Goal: Task Accomplishment & Management: Manage account settings

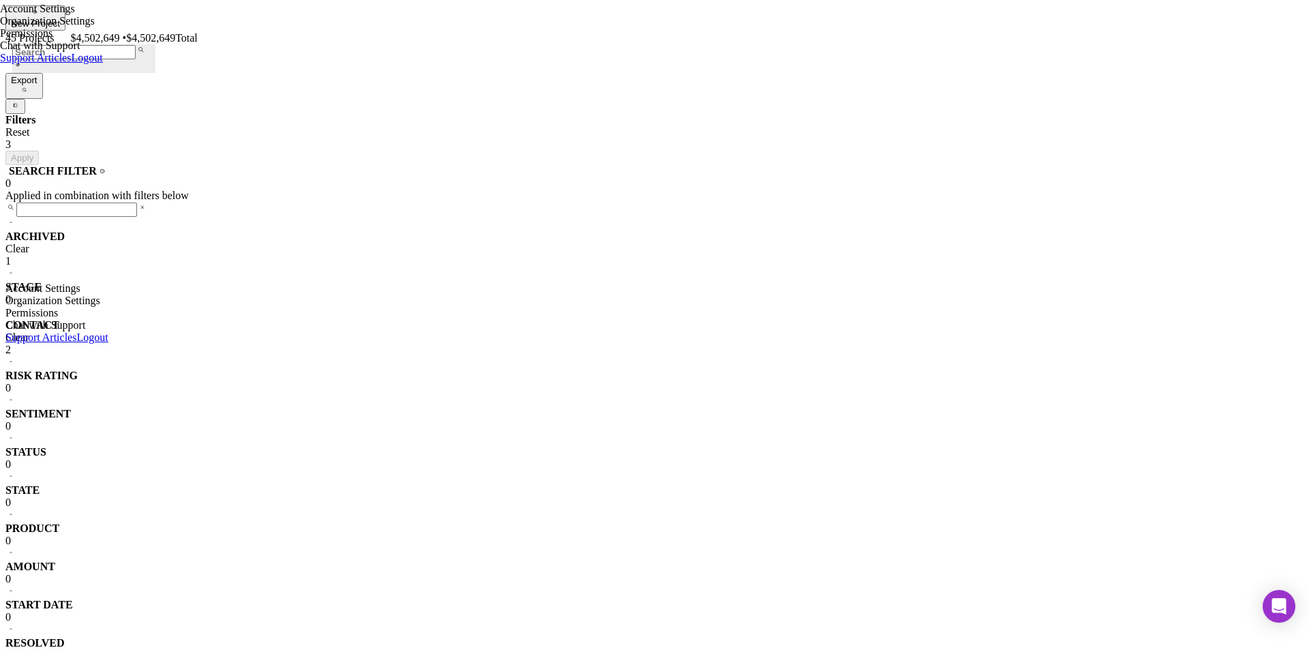
scroll to position [433, 0]
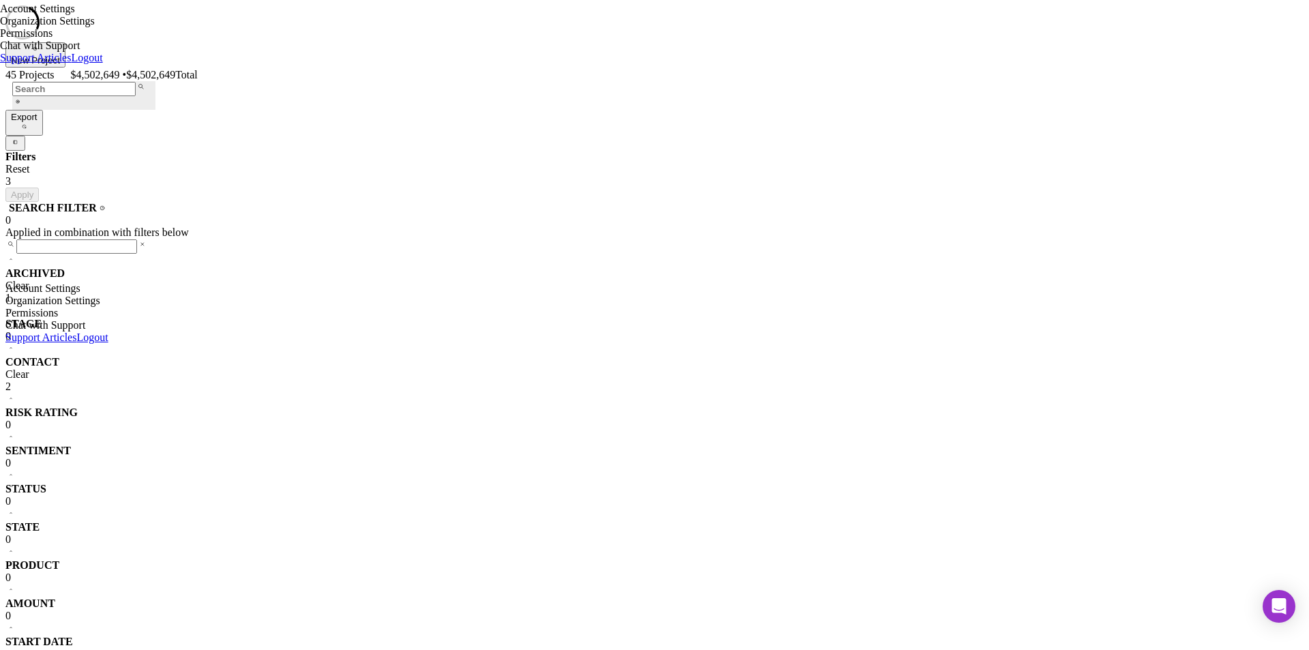
scroll to position [241, 0]
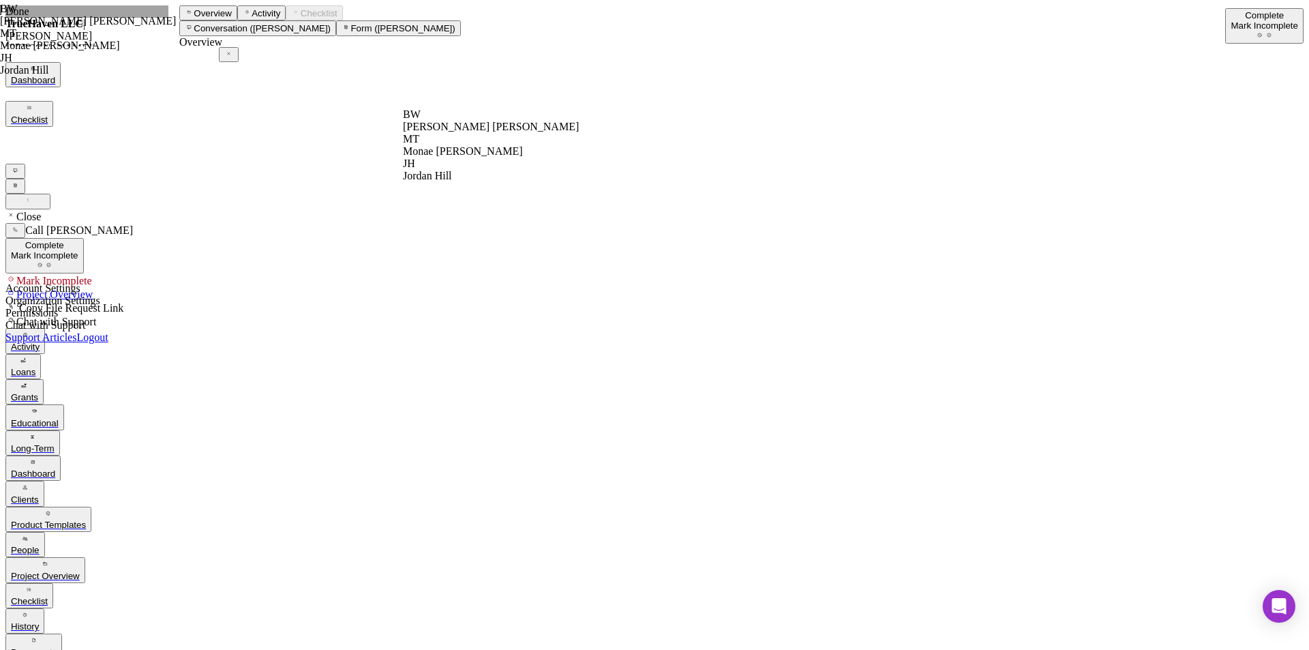
scroll to position [438, 0]
click at [40, 545] on div "People" at bounding box center [25, 550] width 29 height 10
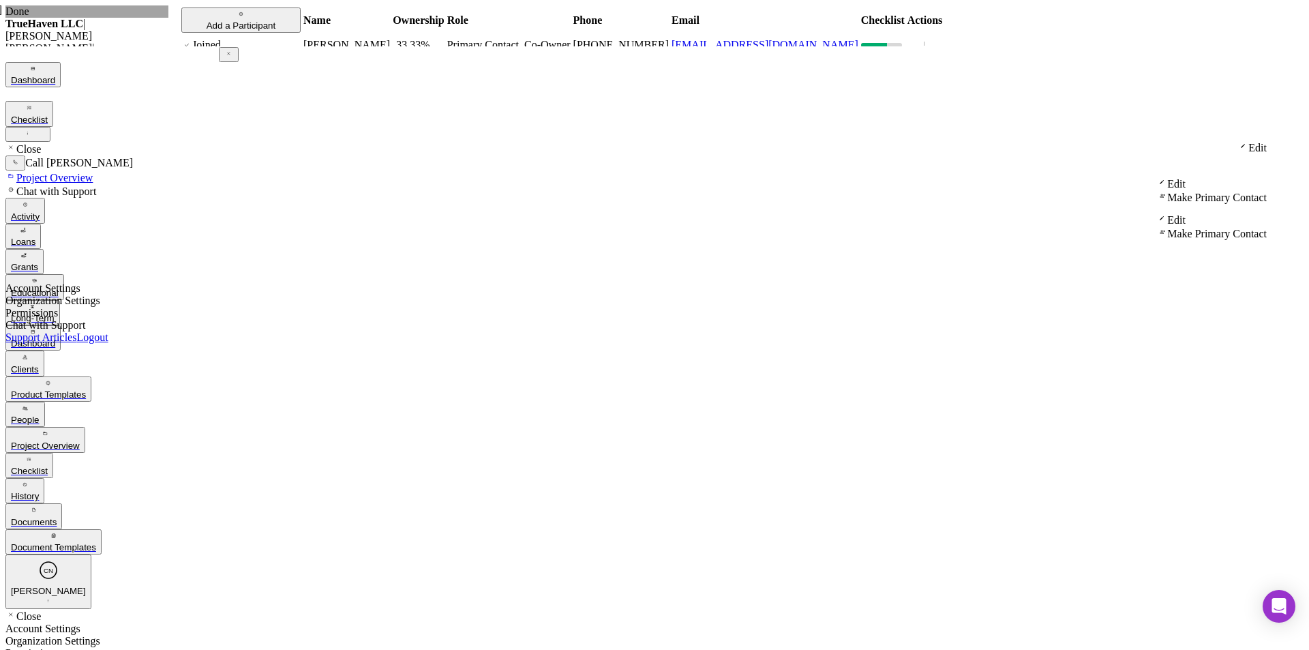
click at [55, 338] on div "Dashboard" at bounding box center [33, 343] width 44 height 10
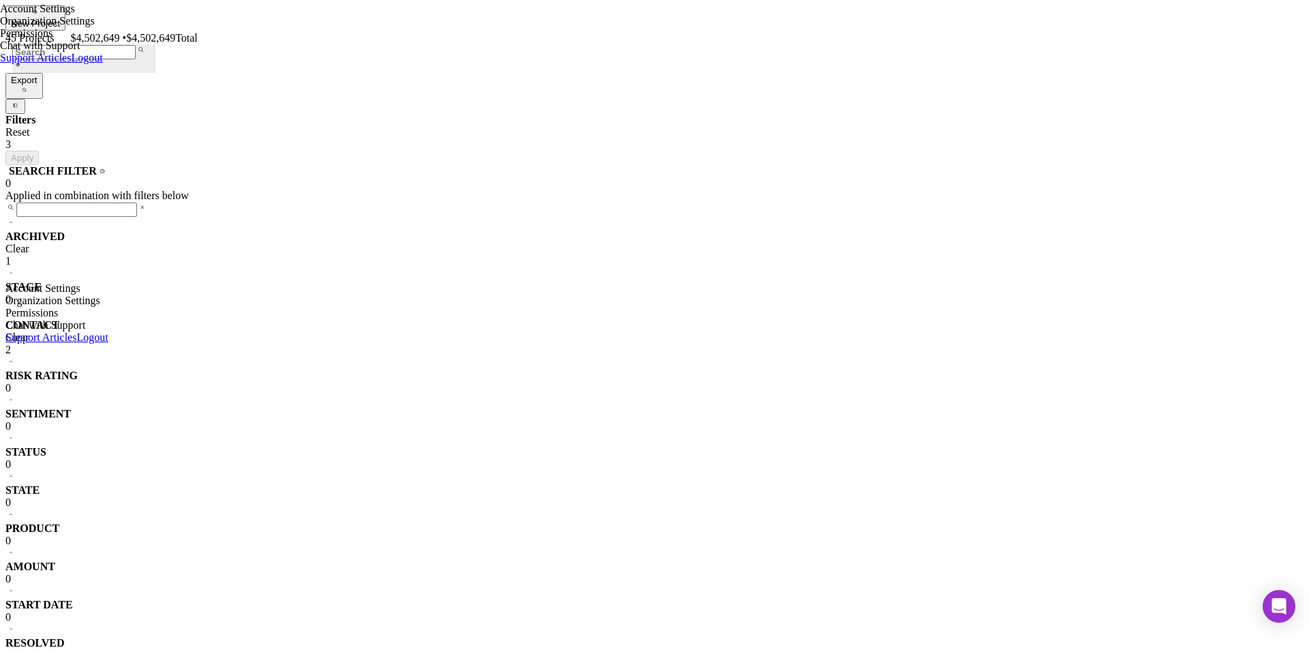
scroll to position [273, 0]
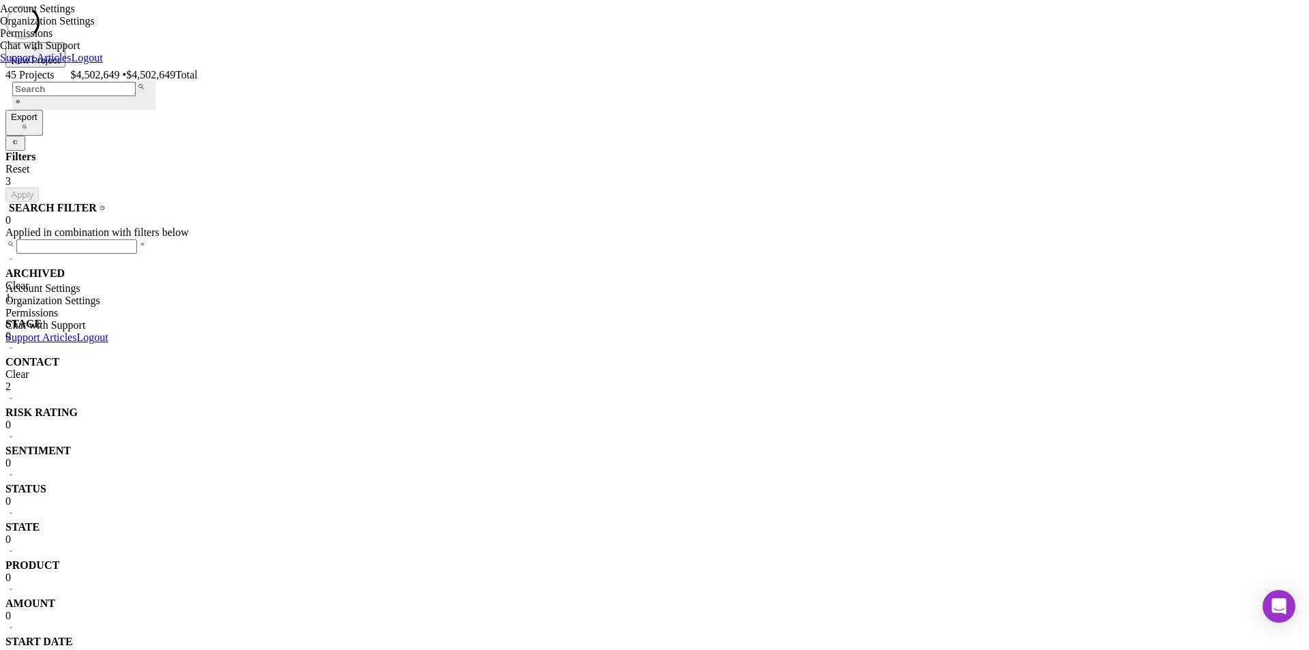
scroll to position [241, 0]
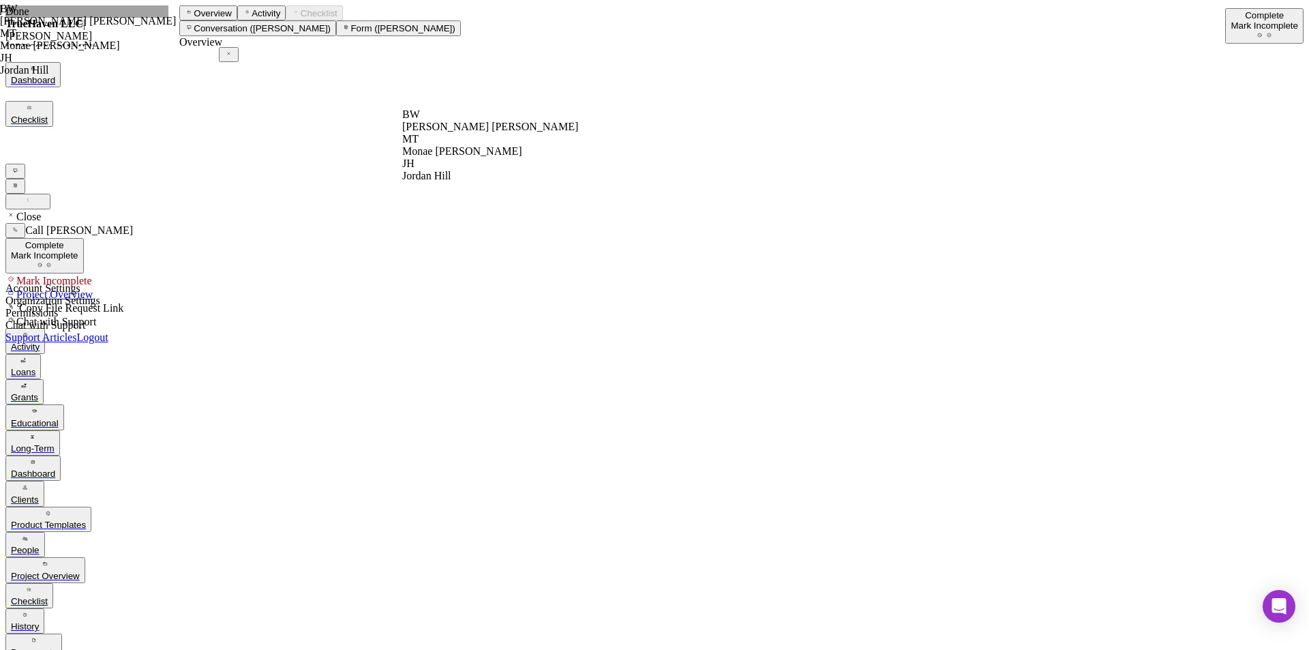
scroll to position [438, 0]
click at [40, 545] on div "People" at bounding box center [25, 550] width 29 height 10
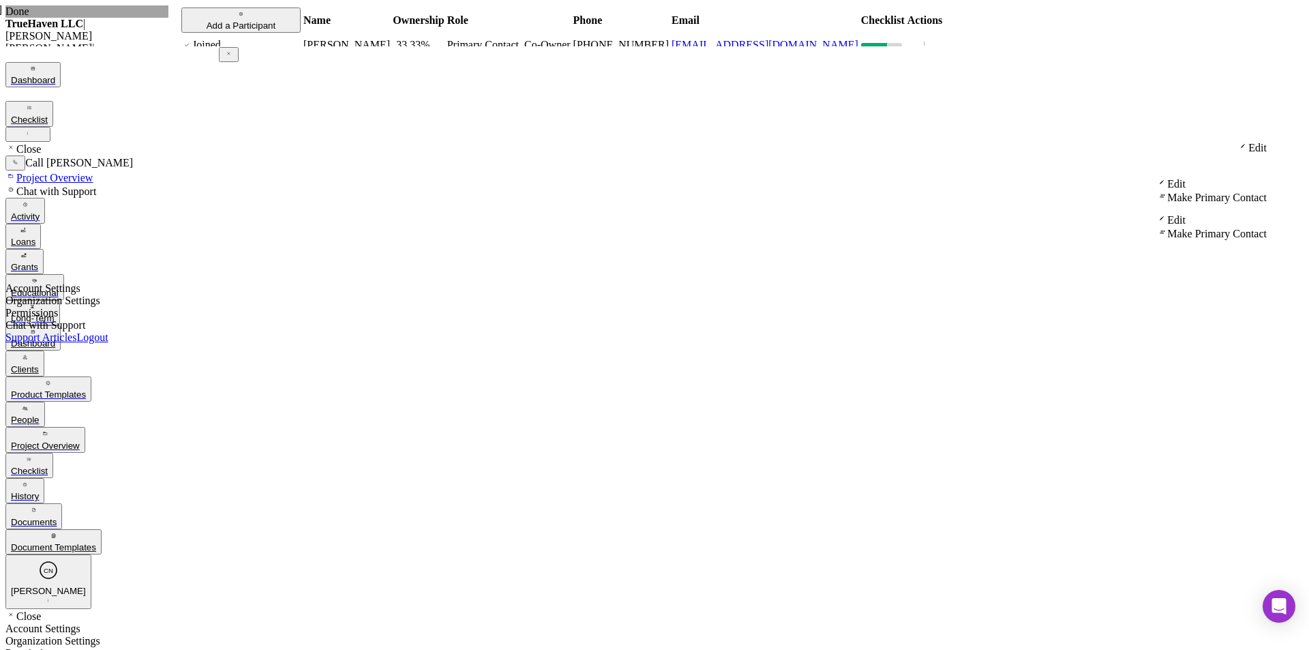
click at [55, 338] on div "Dashboard" at bounding box center [33, 343] width 44 height 10
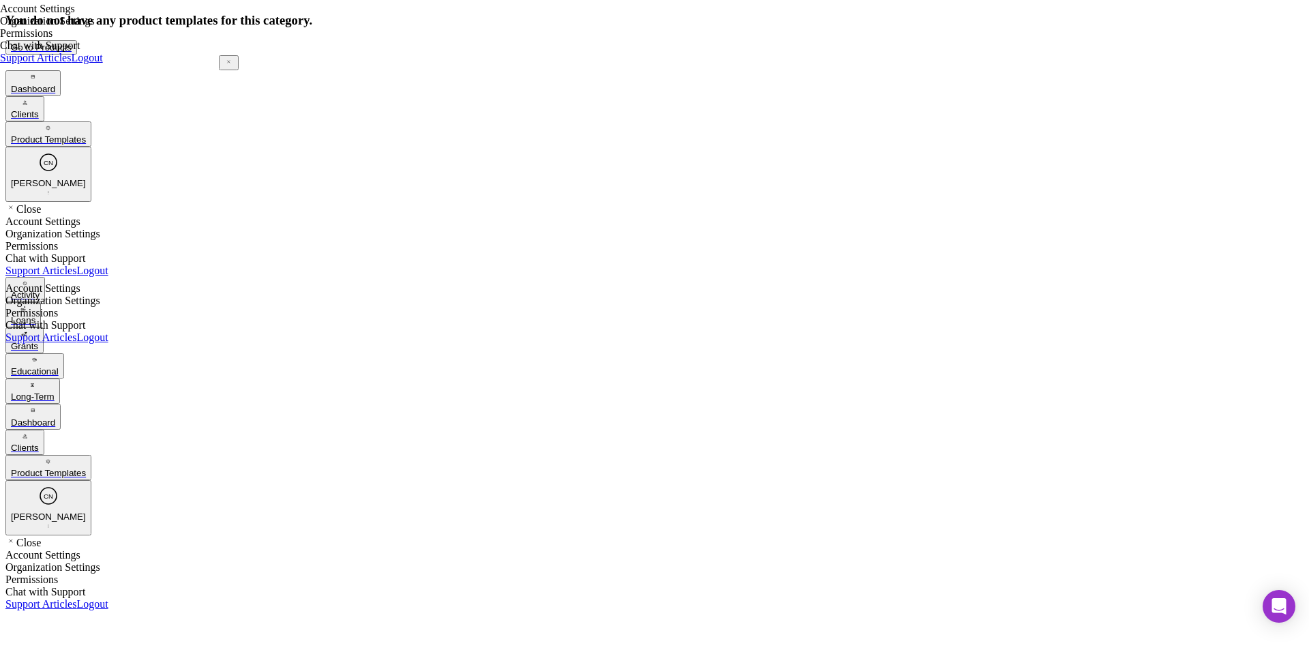
click at [55, 417] on div "Dashboard" at bounding box center [33, 422] width 44 height 10
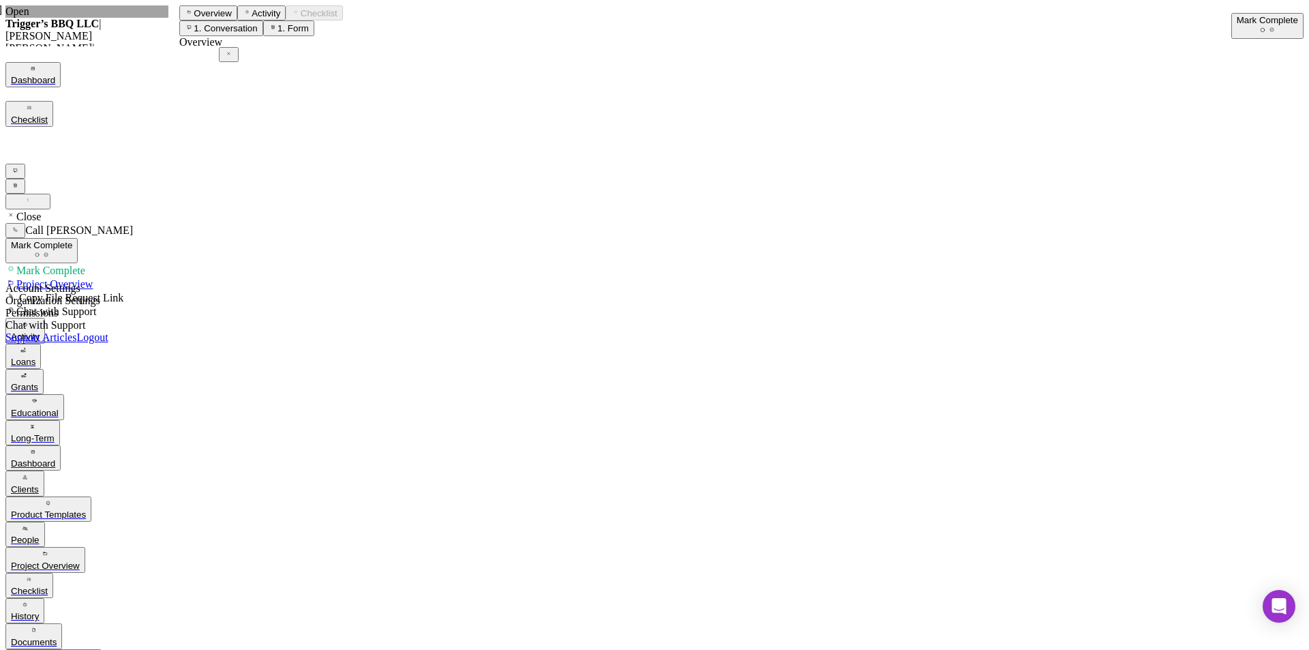
click at [37, 447] on icon "Icon/Dashboard" at bounding box center [33, 451] width 9 height 9
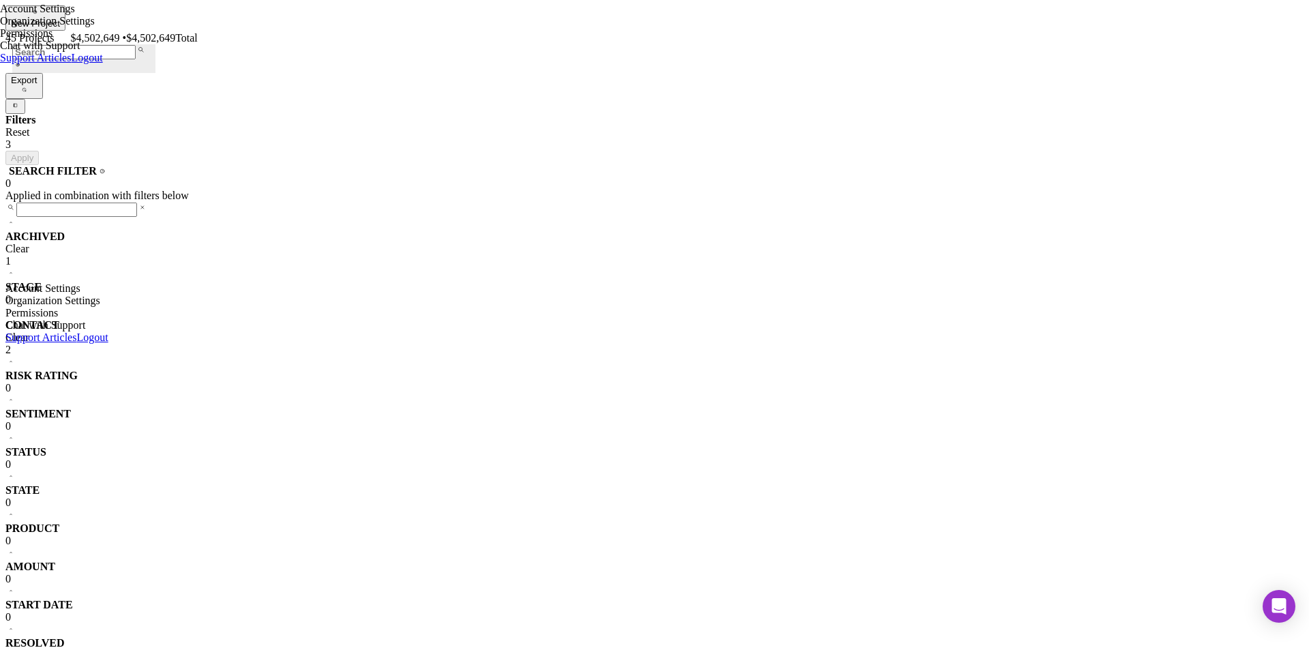
scroll to position [433, 0]
click at [65, 230] on b "ARCHIVED" at bounding box center [34, 236] width 59 height 12
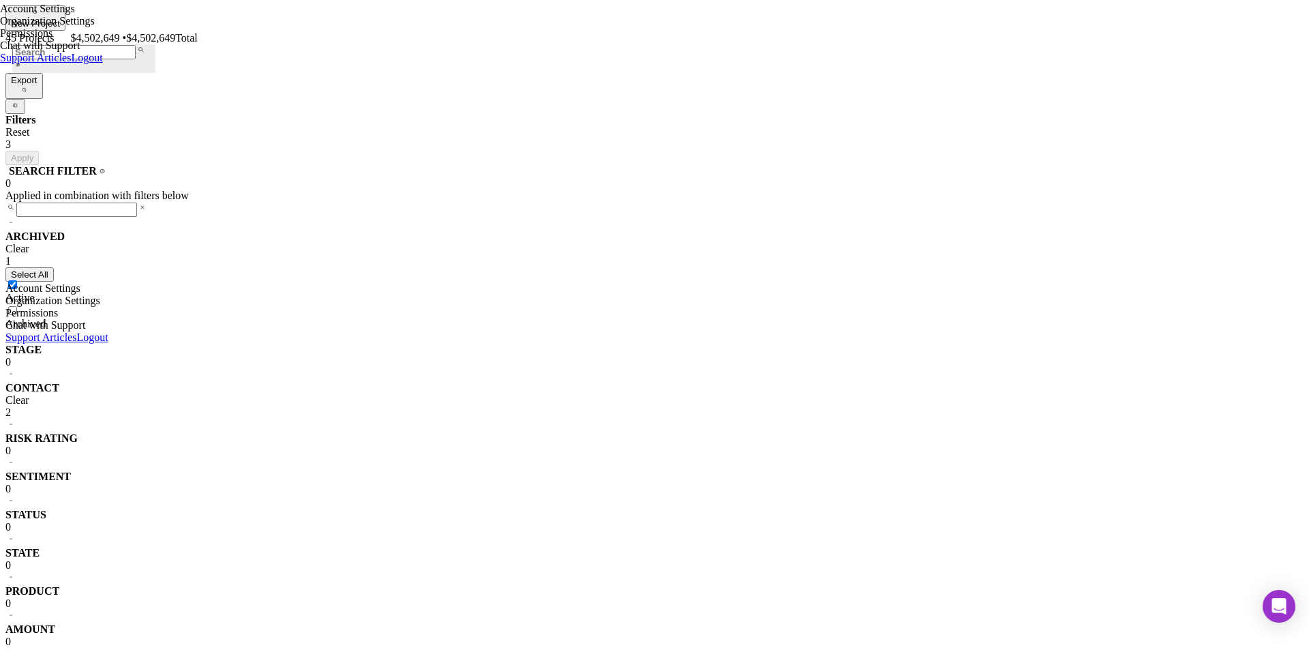
click at [17, 280] on input "Active" at bounding box center [12, 284] width 9 height 9
checkbox input "false"
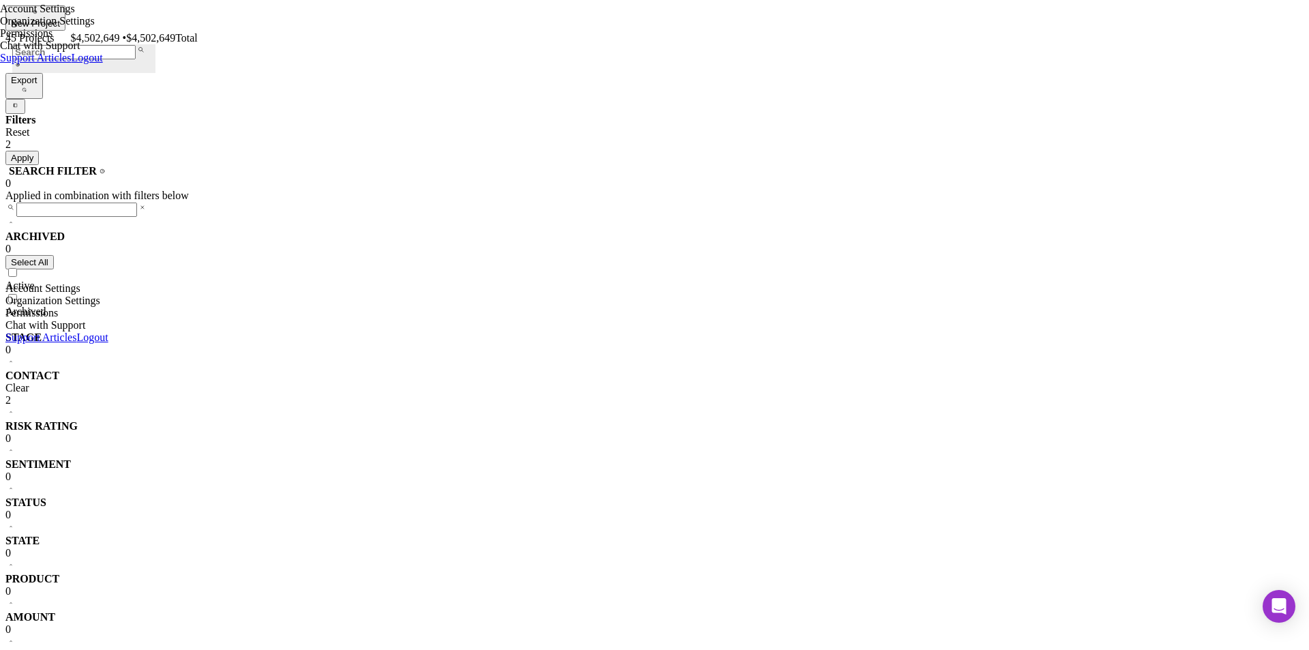
click at [17, 294] on input "Archived" at bounding box center [12, 298] width 9 height 9
checkbox input "true"
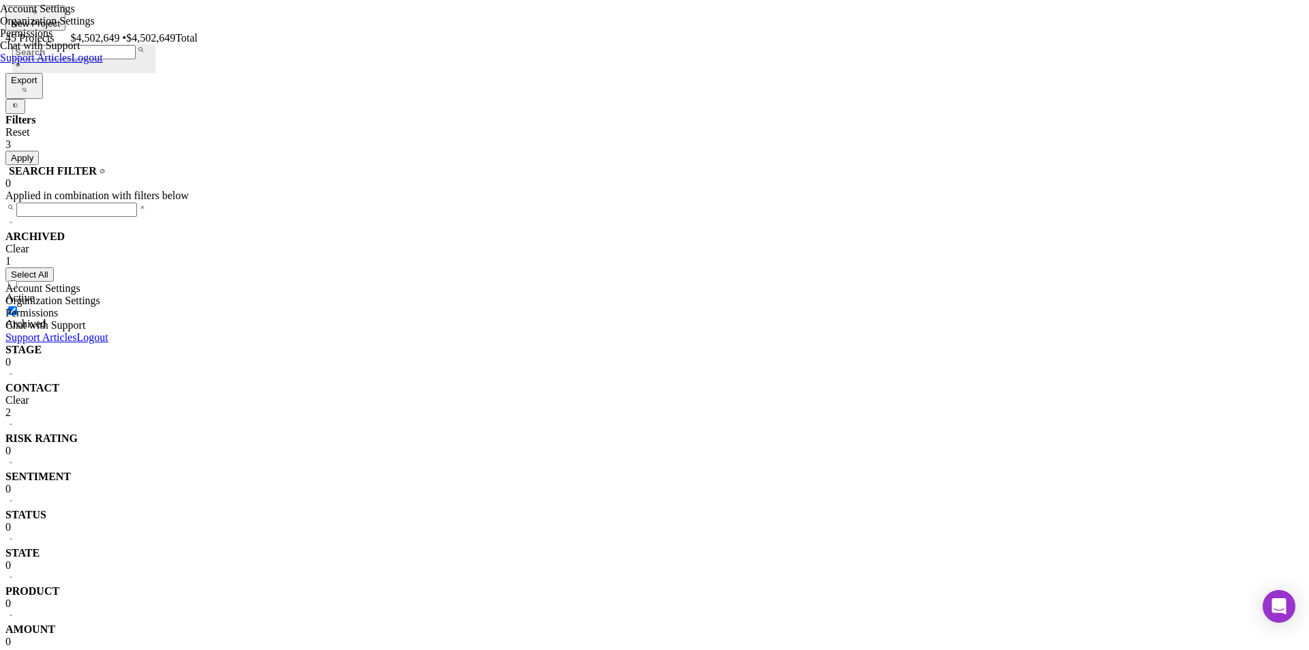
click at [39, 151] on button "Apply" at bounding box center [21, 158] width 33 height 14
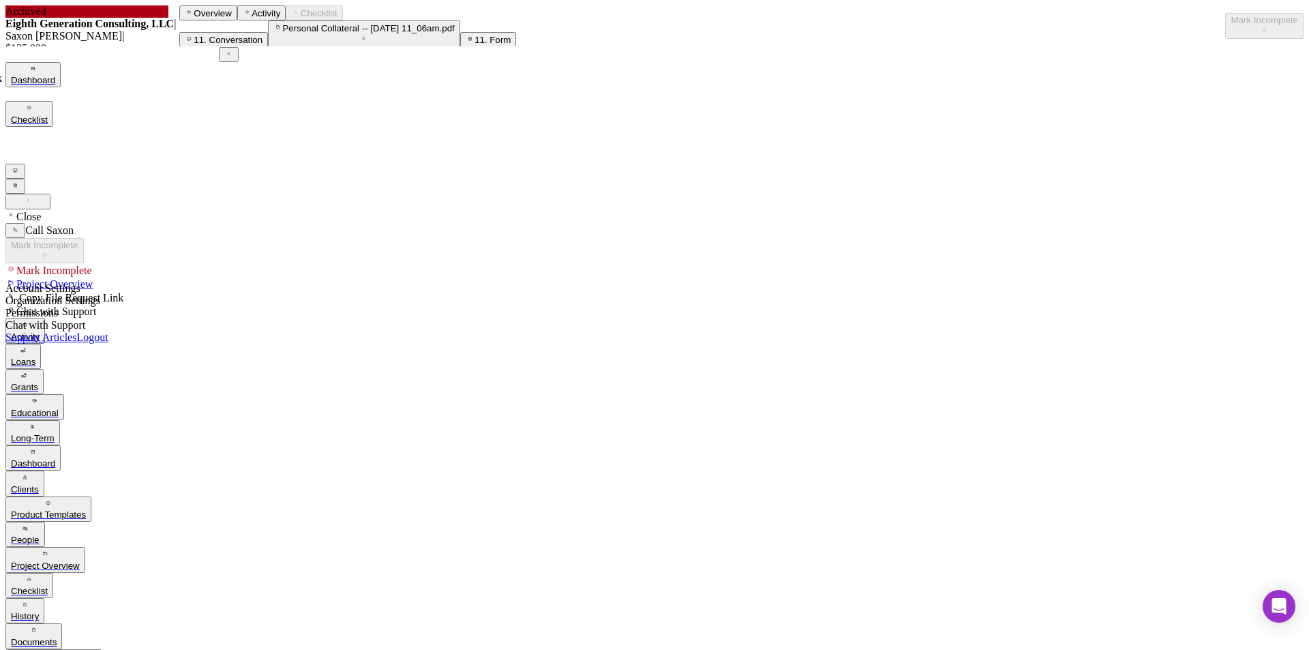
click at [74, 561] on div "Project Overview" at bounding box center [45, 566] width 69 height 10
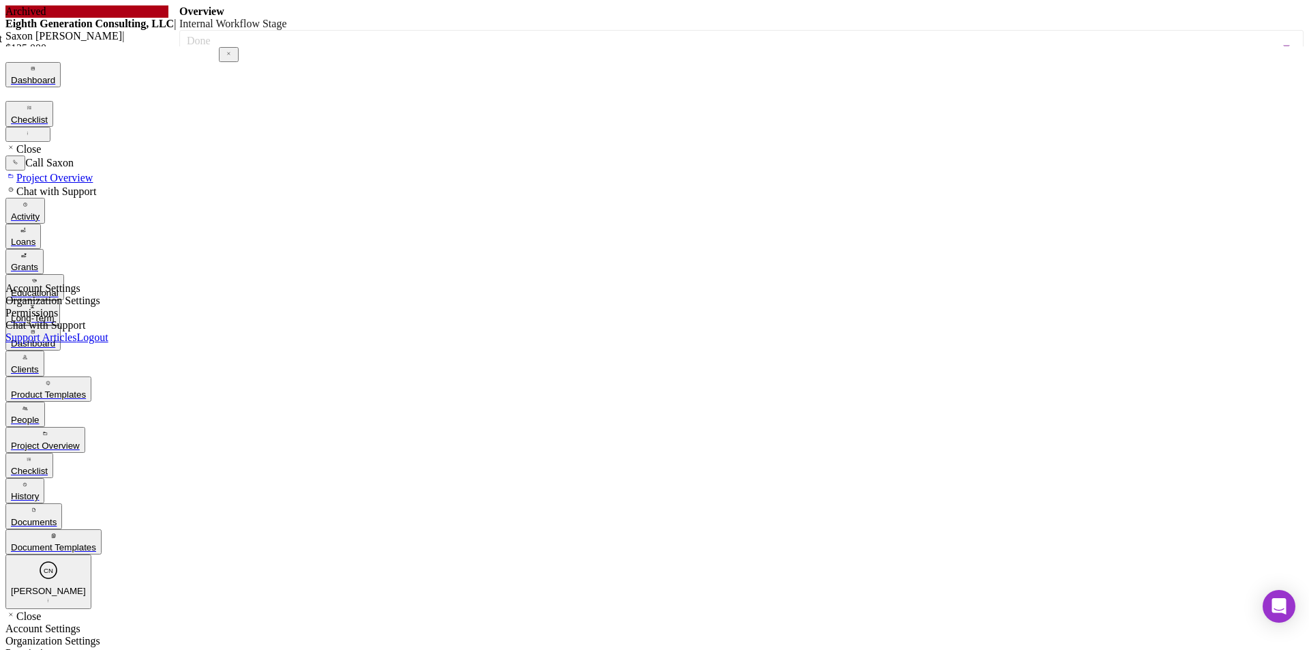
click at [299, 86] on div "Archived (click to unarchive)" at bounding box center [242, 81] width 114 height 10
click at [55, 338] on div "Dashboard" at bounding box center [33, 343] width 44 height 10
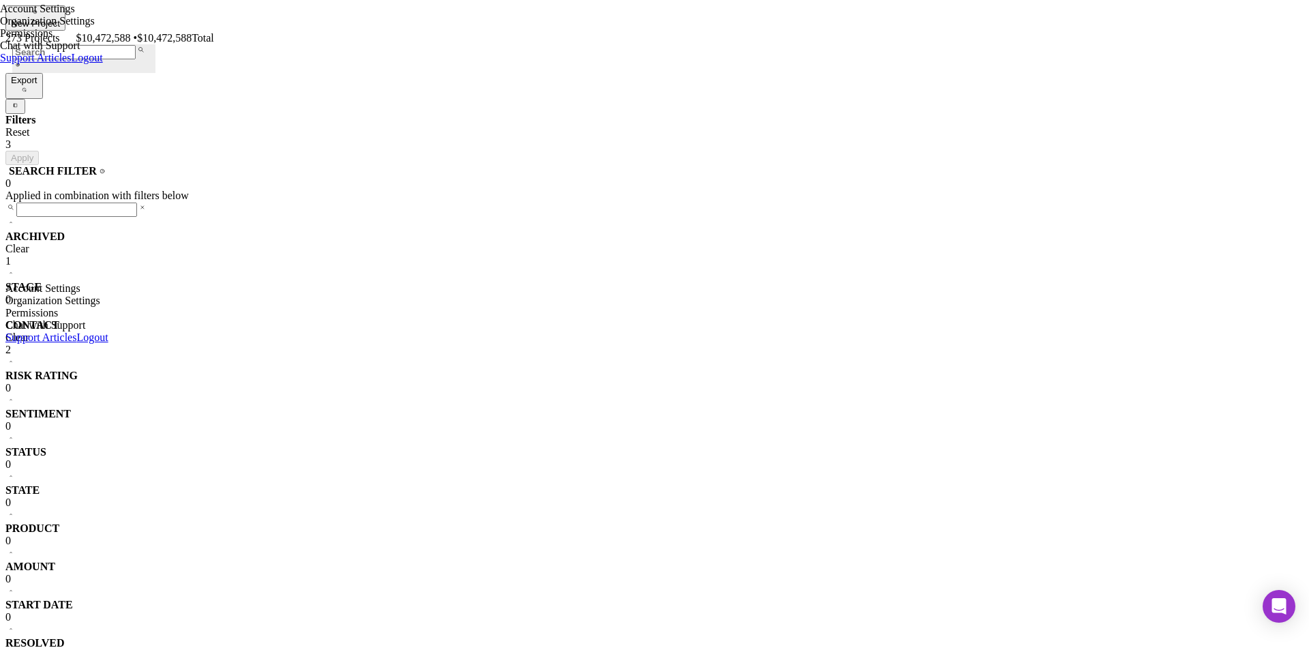
click at [237, 230] on div "ARCHIVED Clear 1" at bounding box center [654, 248] width 1298 height 37
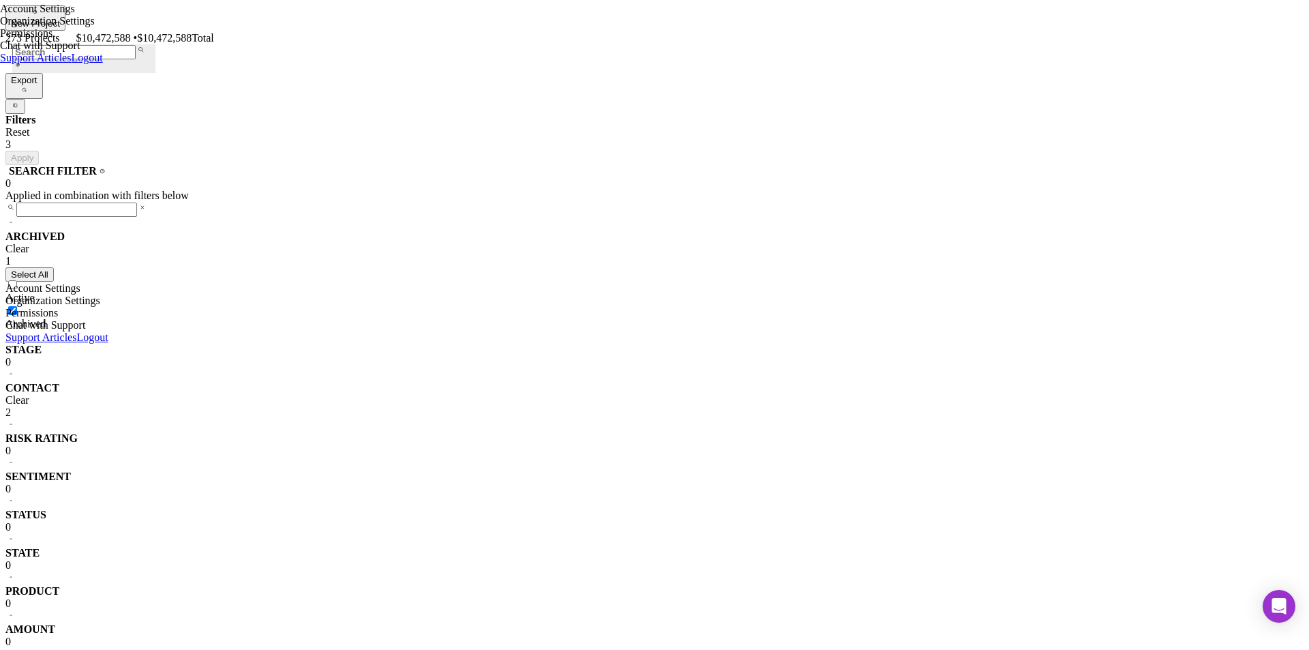
click at [17, 306] on input "Archived" at bounding box center [12, 310] width 9 height 9
checkbox input "false"
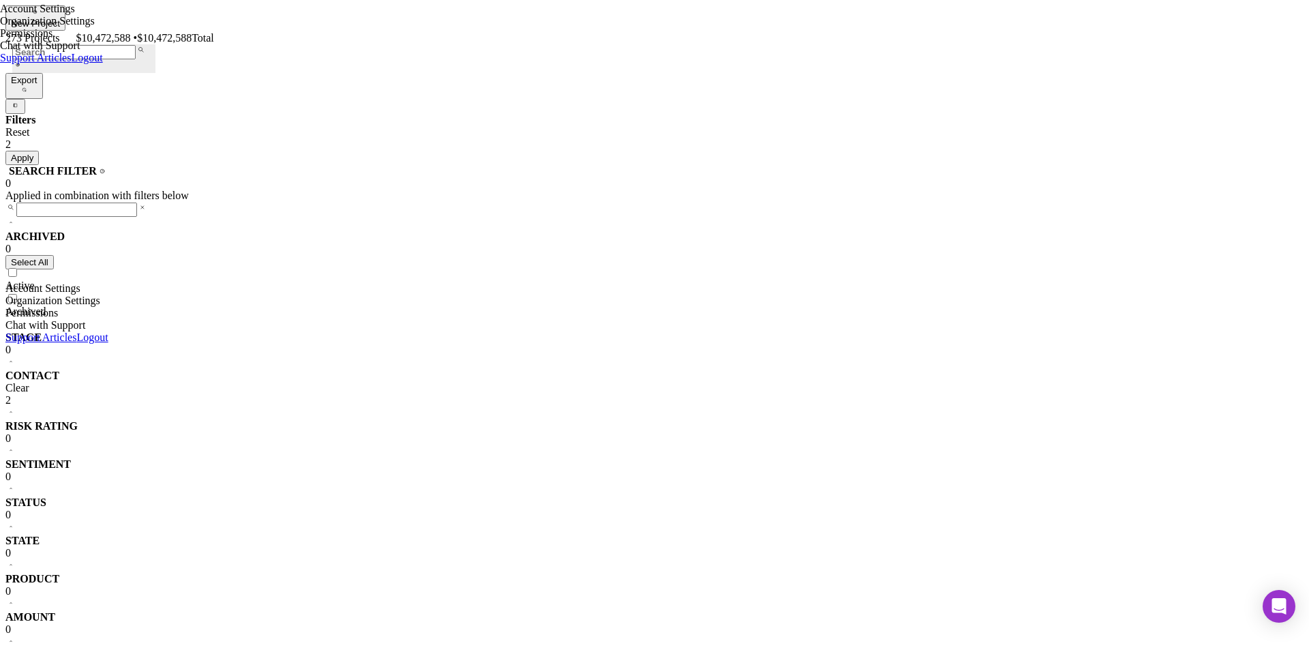
click at [17, 268] on input "Active" at bounding box center [12, 272] width 9 height 9
checkbox input "true"
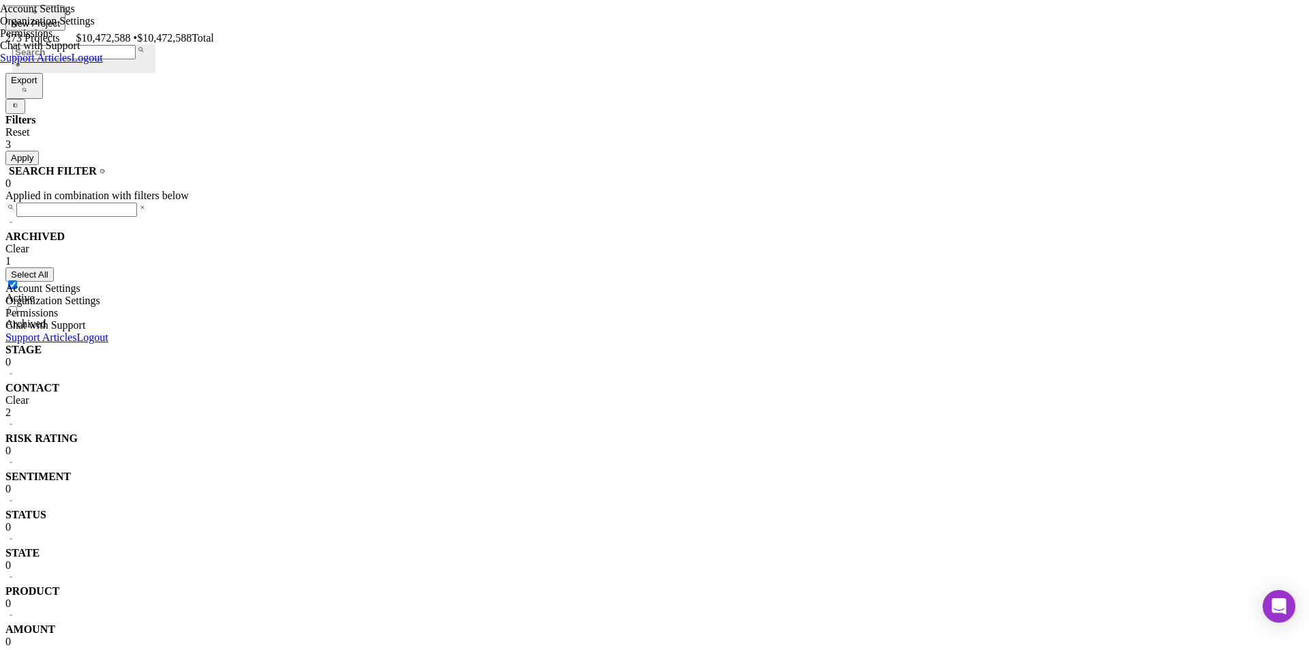
click at [33, 153] on div "Apply" at bounding box center [22, 158] width 23 height 10
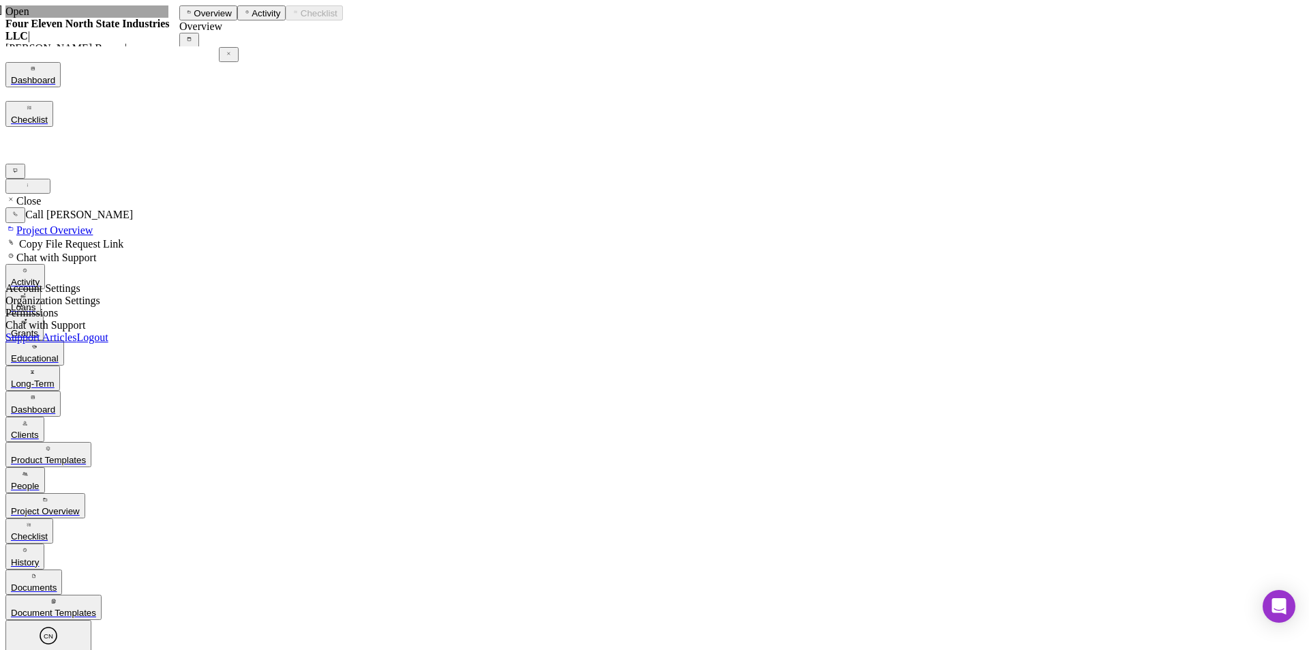
scroll to position [45, 0]
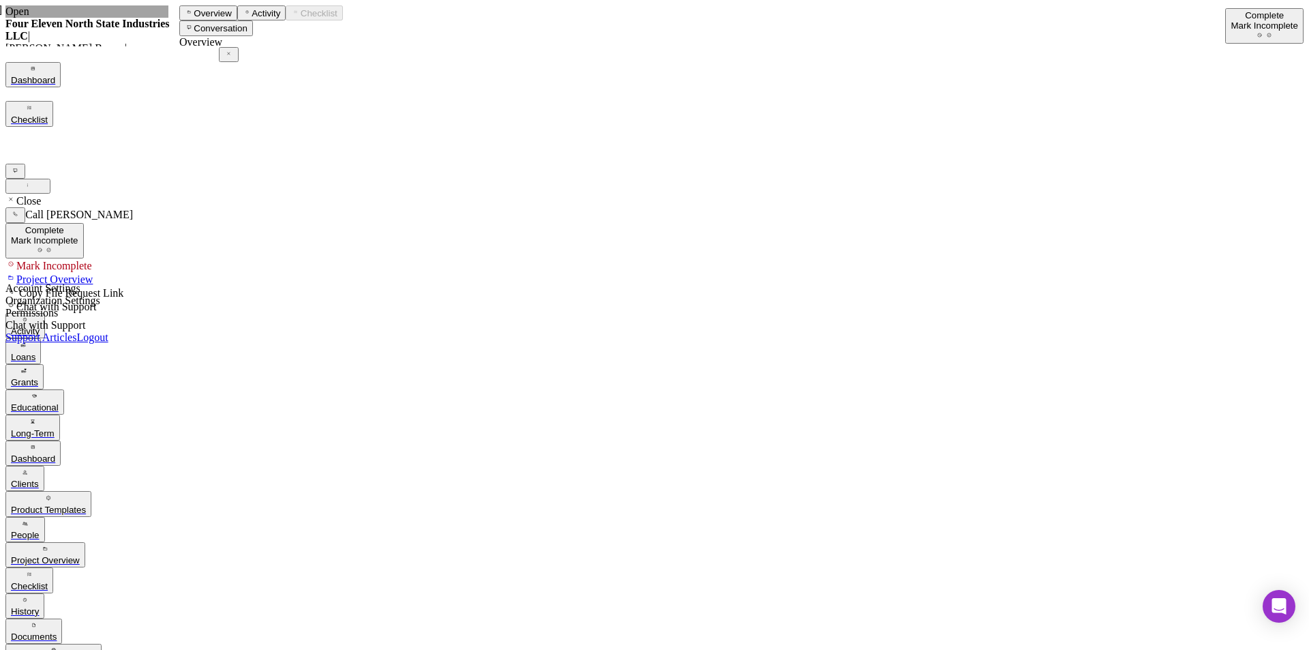
click at [55, 453] on div "Dashboard" at bounding box center [33, 458] width 44 height 10
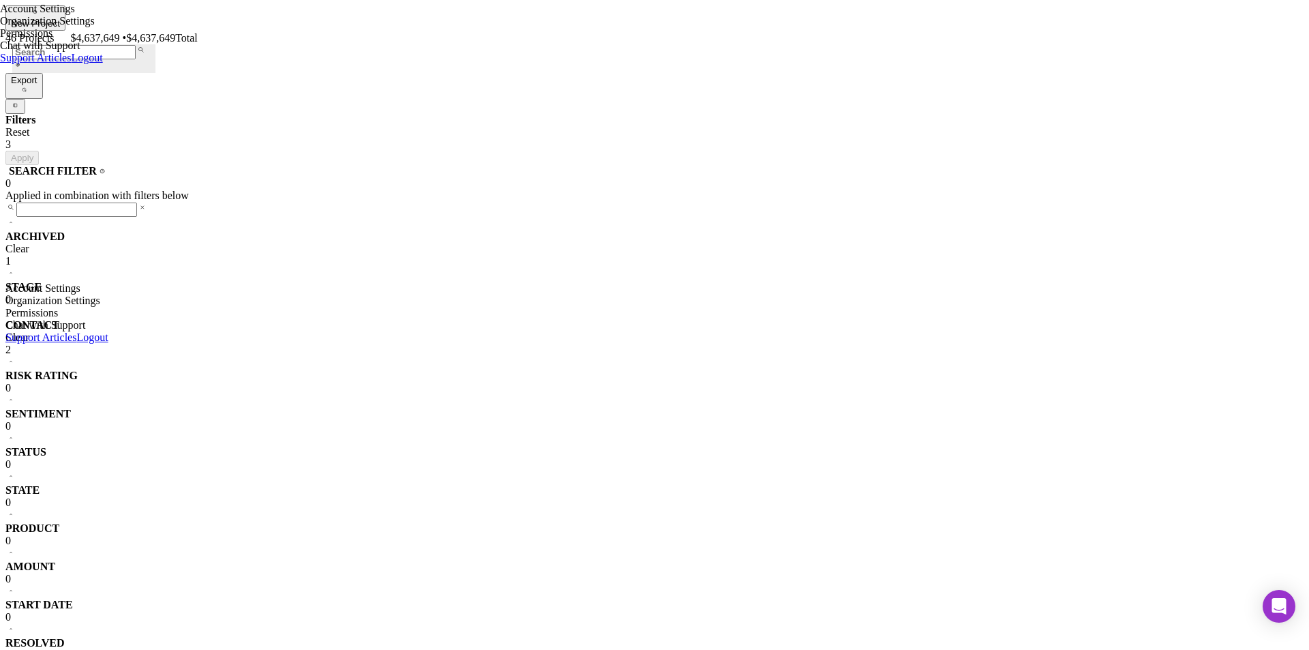
scroll to position [433, 0]
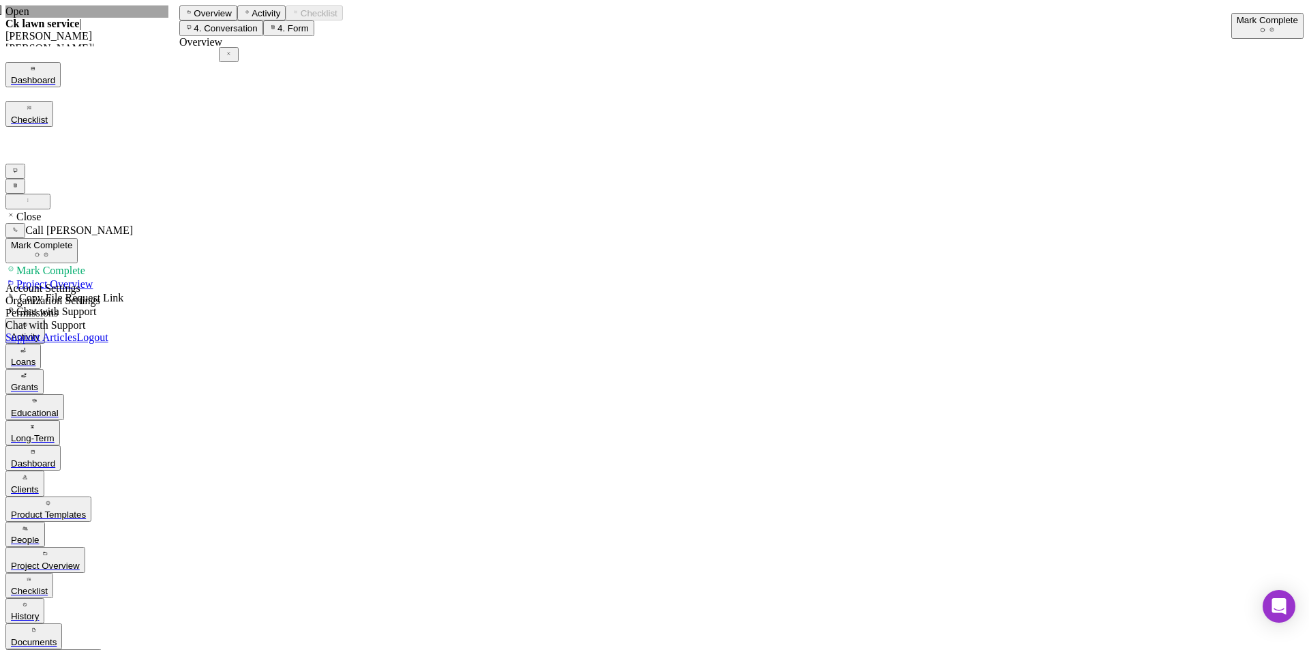
click at [39, 611] on div "History" at bounding box center [25, 616] width 28 height 10
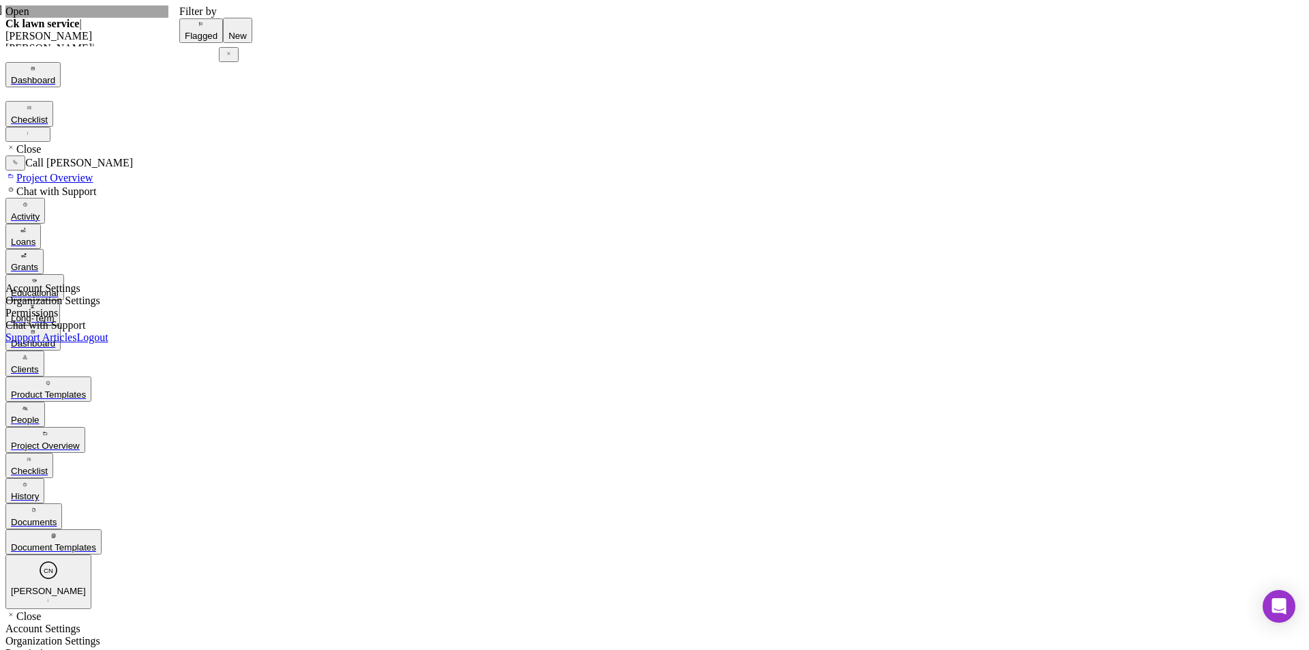
click at [61, 325] on button "Icon/Dashboard Dashboard" at bounding box center [32, 337] width 55 height 25
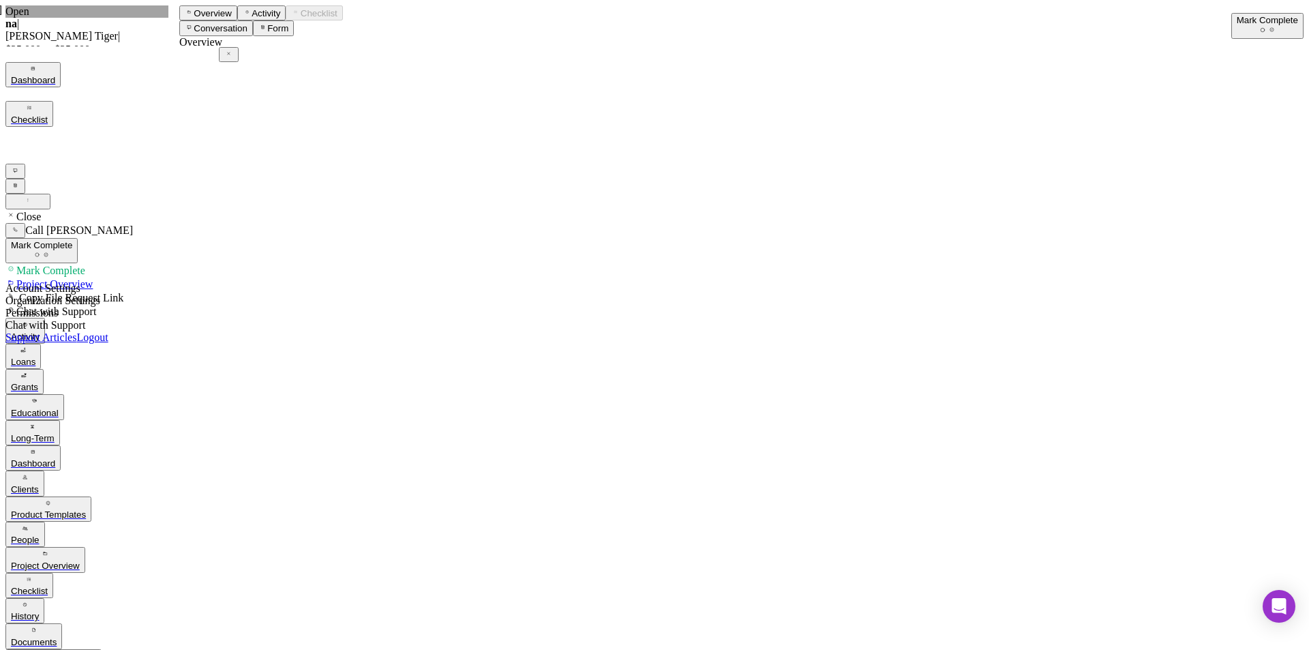
click at [61, 445] on button "Icon/Dashboard Dashboard" at bounding box center [32, 457] width 55 height 25
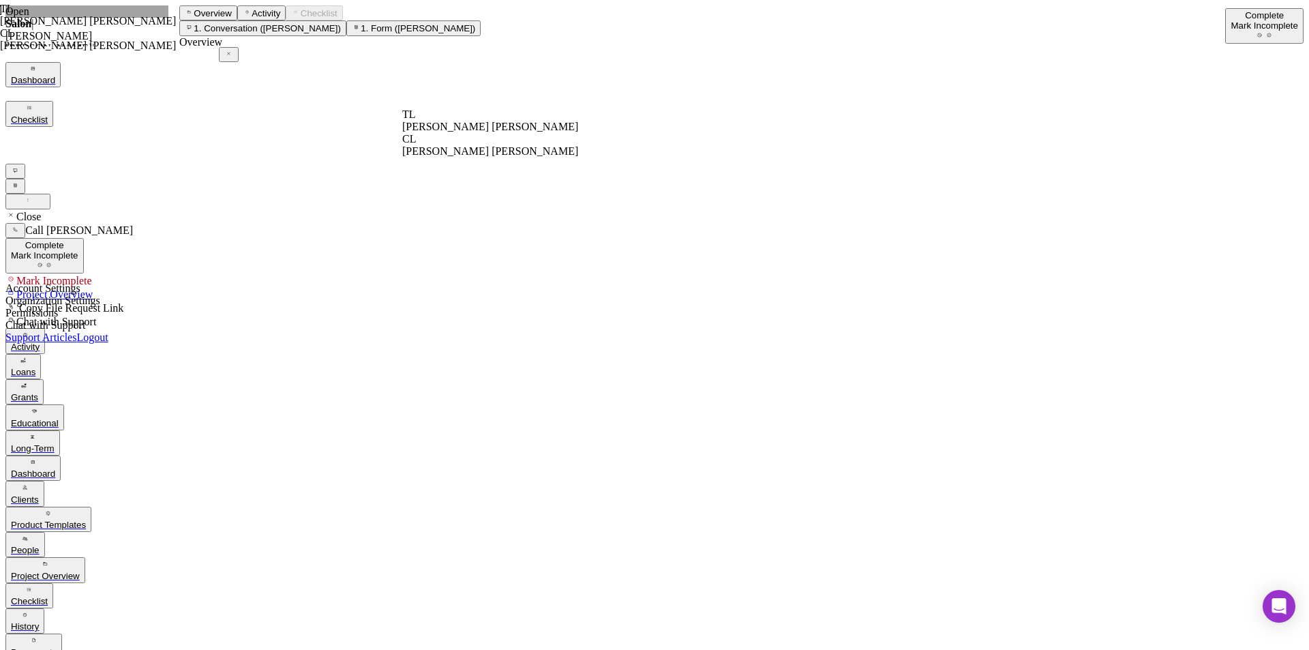
scroll to position [322, 0]
click at [55, 468] on div "Dashboard" at bounding box center [33, 473] width 44 height 10
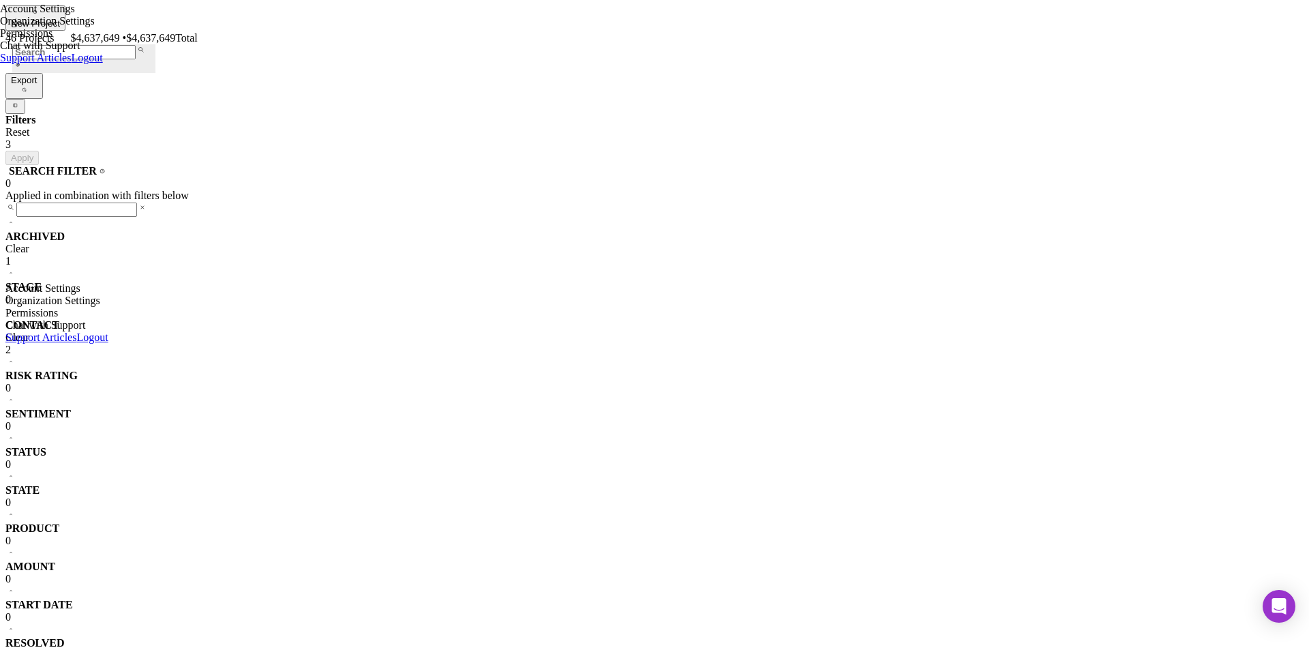
scroll to position [433, 0]
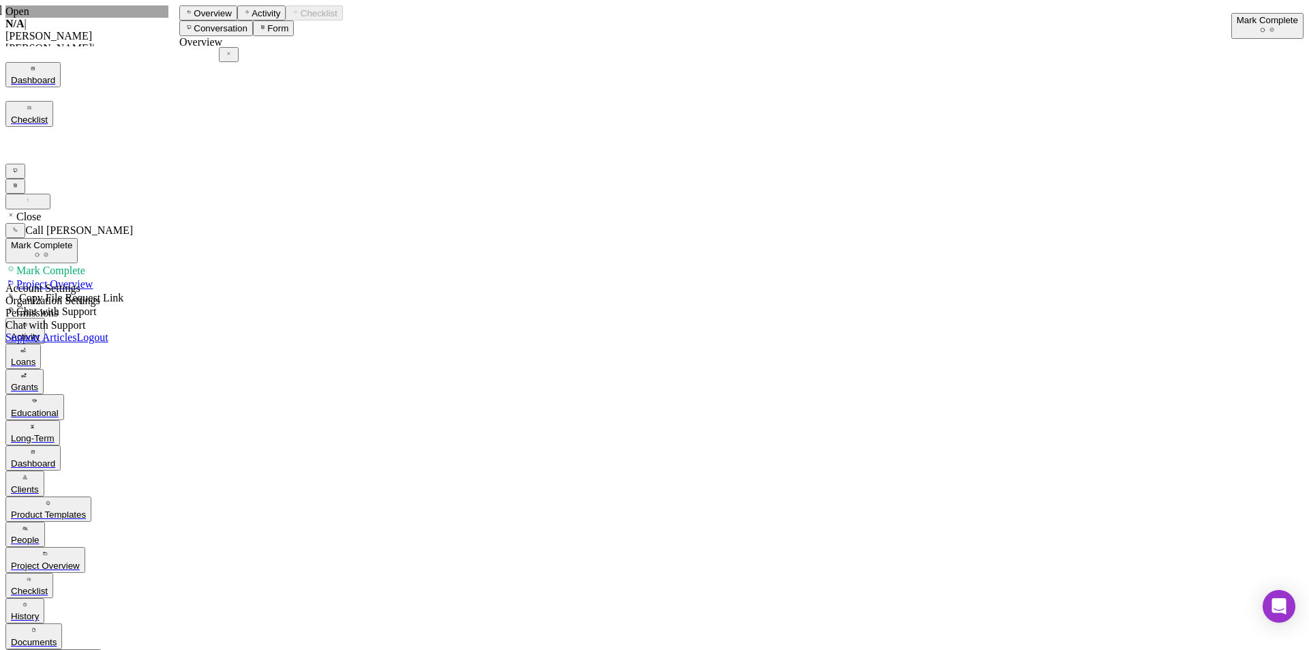
click at [55, 458] on div "Dashboard" at bounding box center [33, 463] width 44 height 10
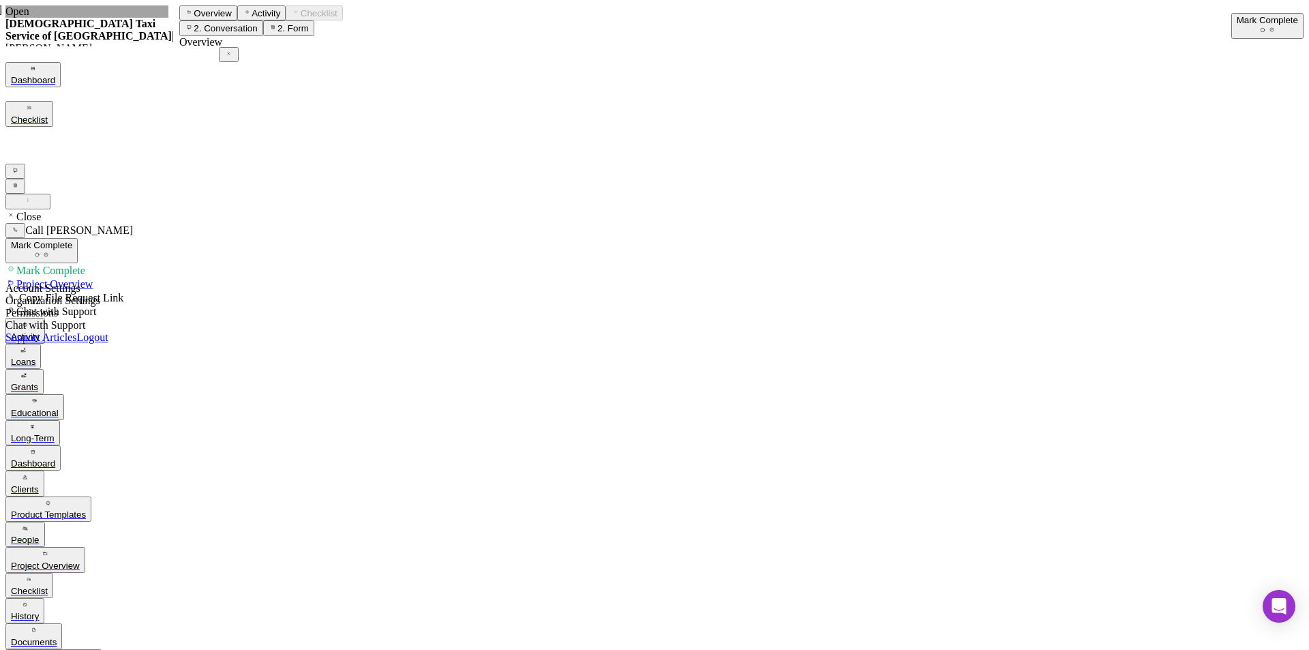
click at [55, 458] on div "Dashboard" at bounding box center [33, 463] width 44 height 10
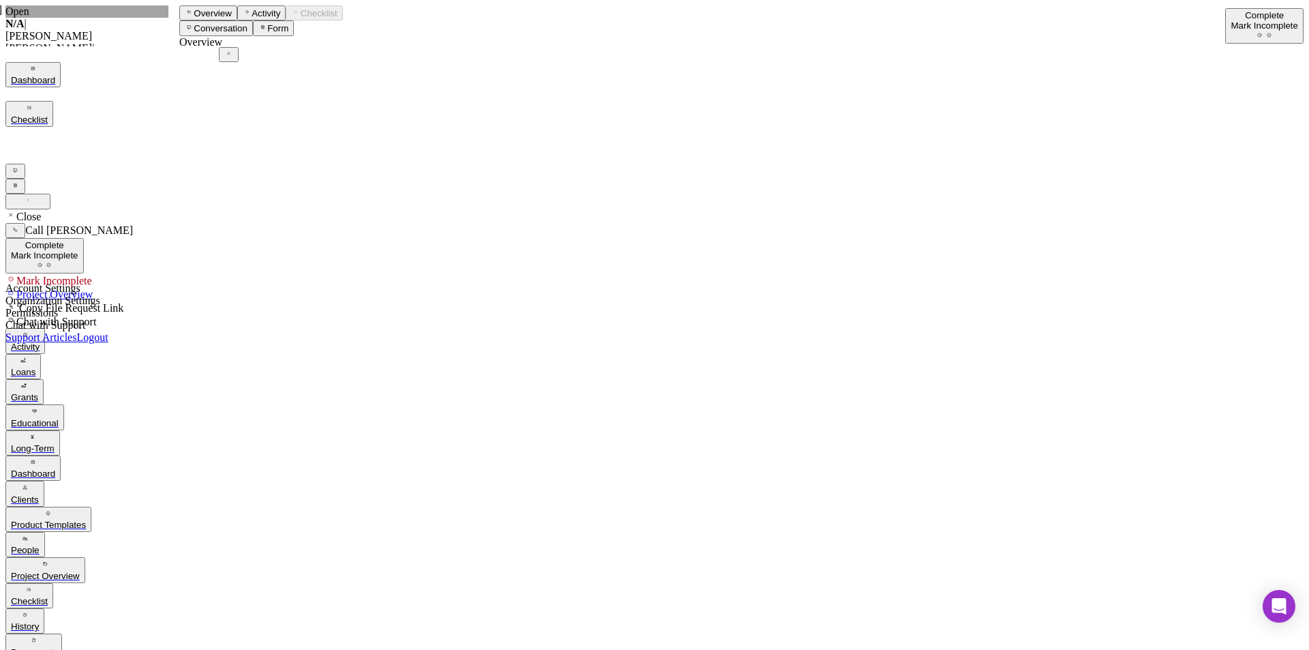
click at [55, 468] on div "Dashboard" at bounding box center [33, 473] width 44 height 10
